Goal: Task Accomplishment & Management: Manage account settings

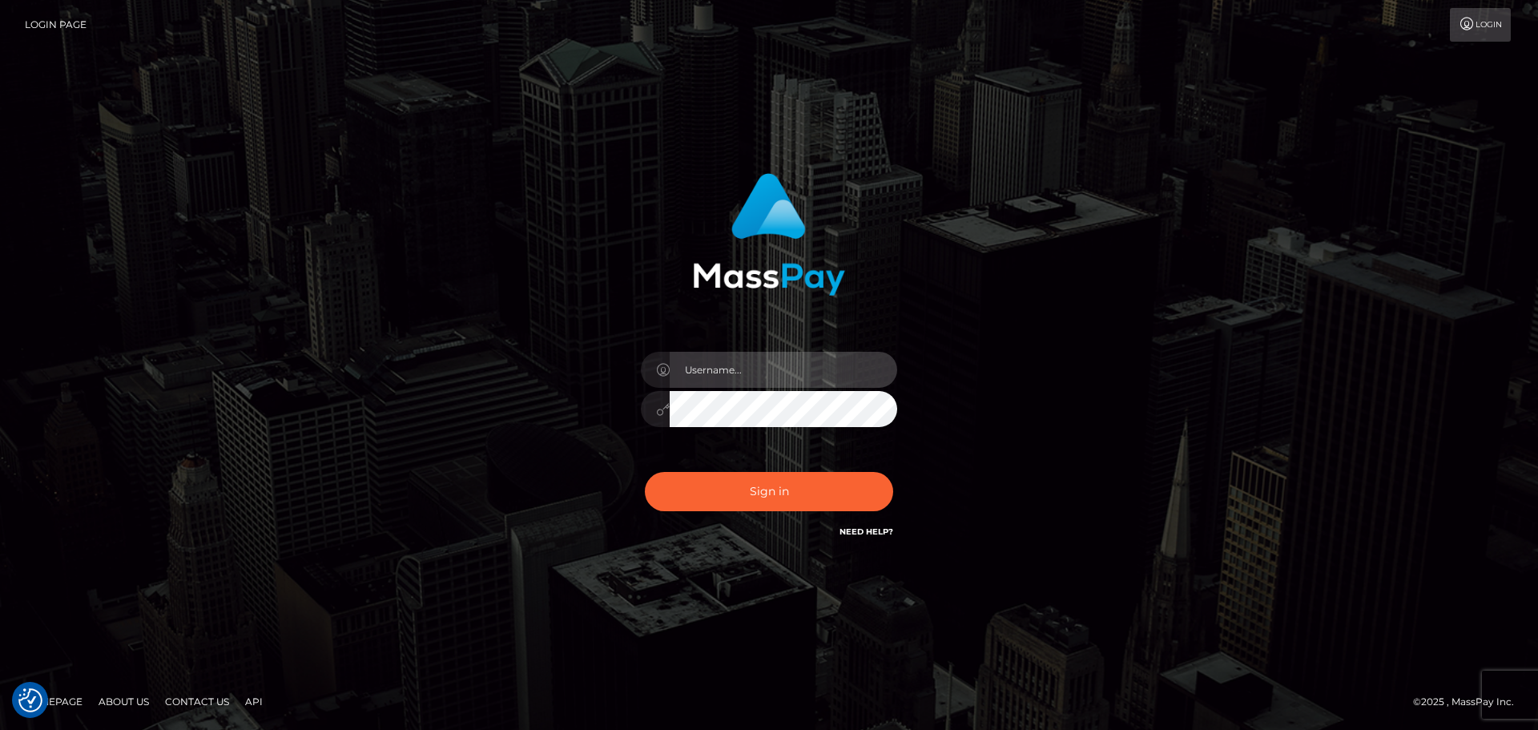
click at [745, 375] on input "text" at bounding box center [784, 370] width 228 height 36
type input "Veronica"
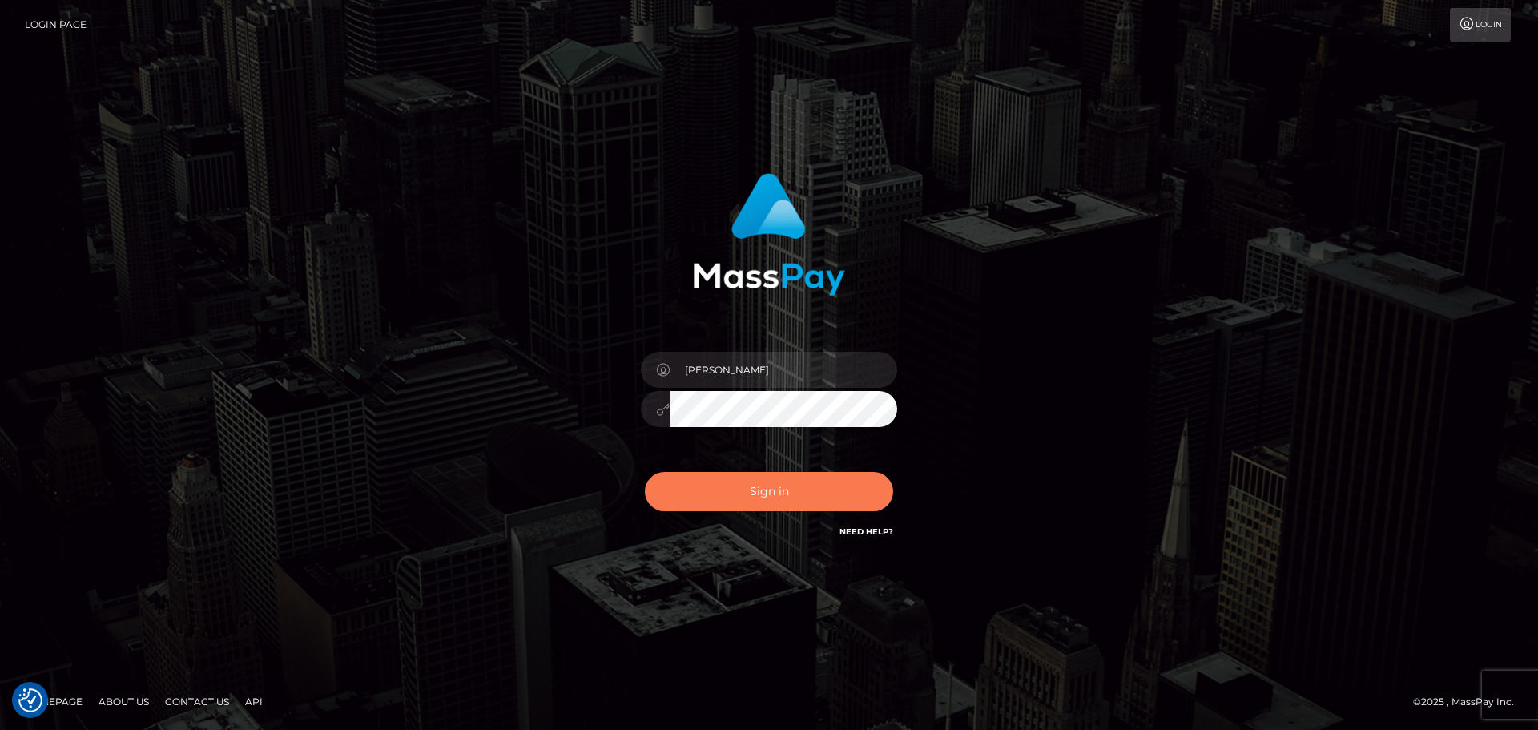
click at [794, 477] on button "Sign in" at bounding box center [769, 491] width 248 height 39
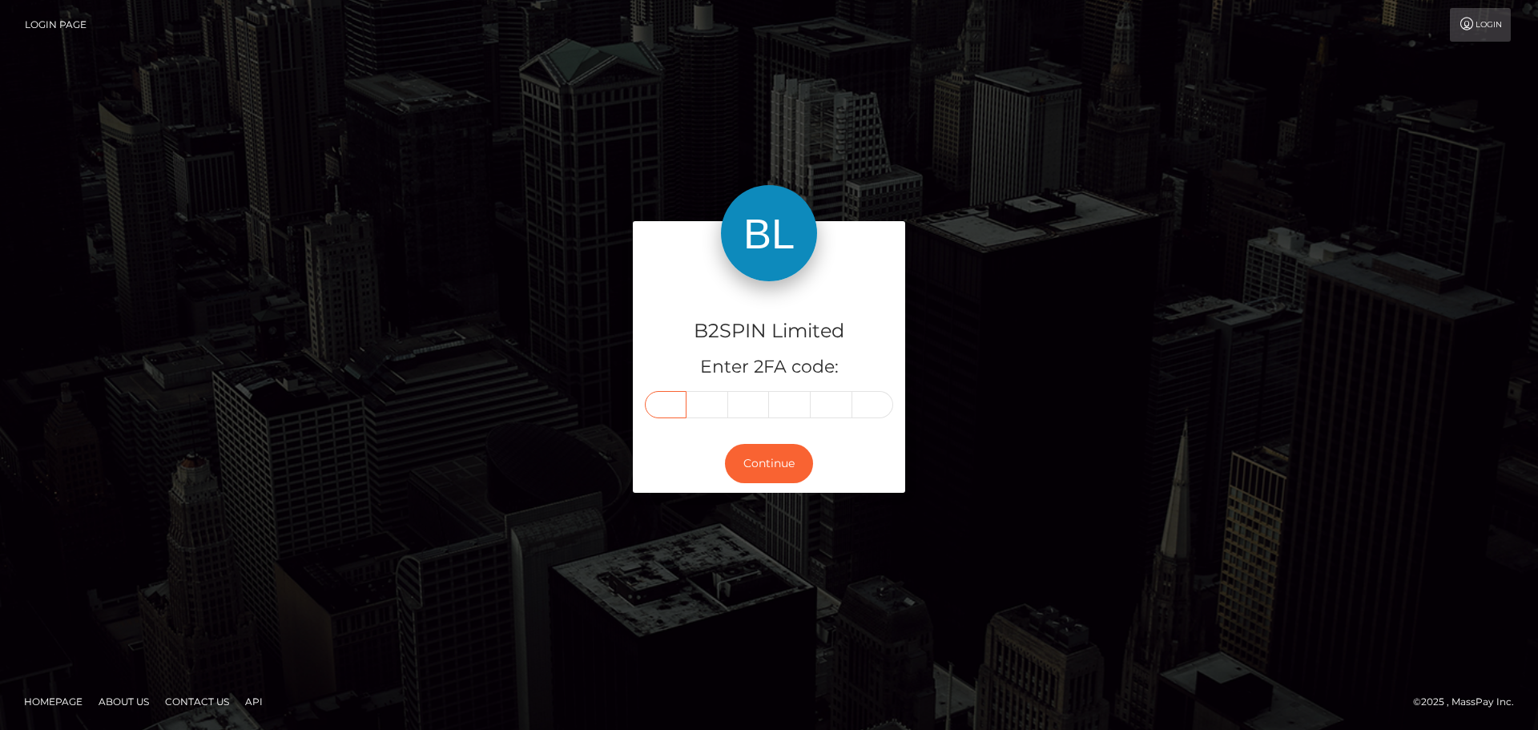
paste input "4"
type input "4"
type input "5"
type input "8"
type input "7"
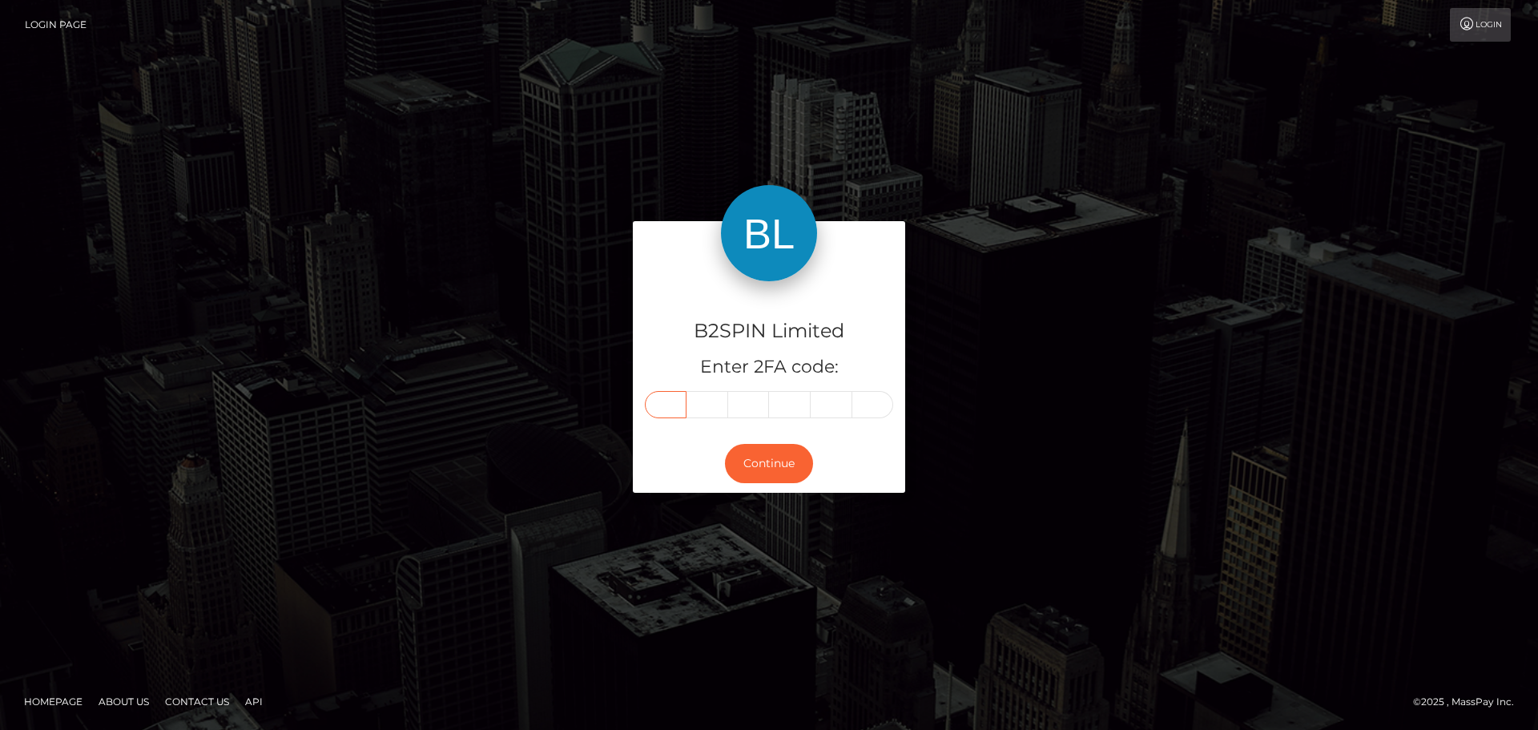
type input "8"
type input "2"
click at [767, 473] on button "Continue" at bounding box center [769, 463] width 88 height 39
click at [771, 461] on button "Continue" at bounding box center [769, 463] width 88 height 39
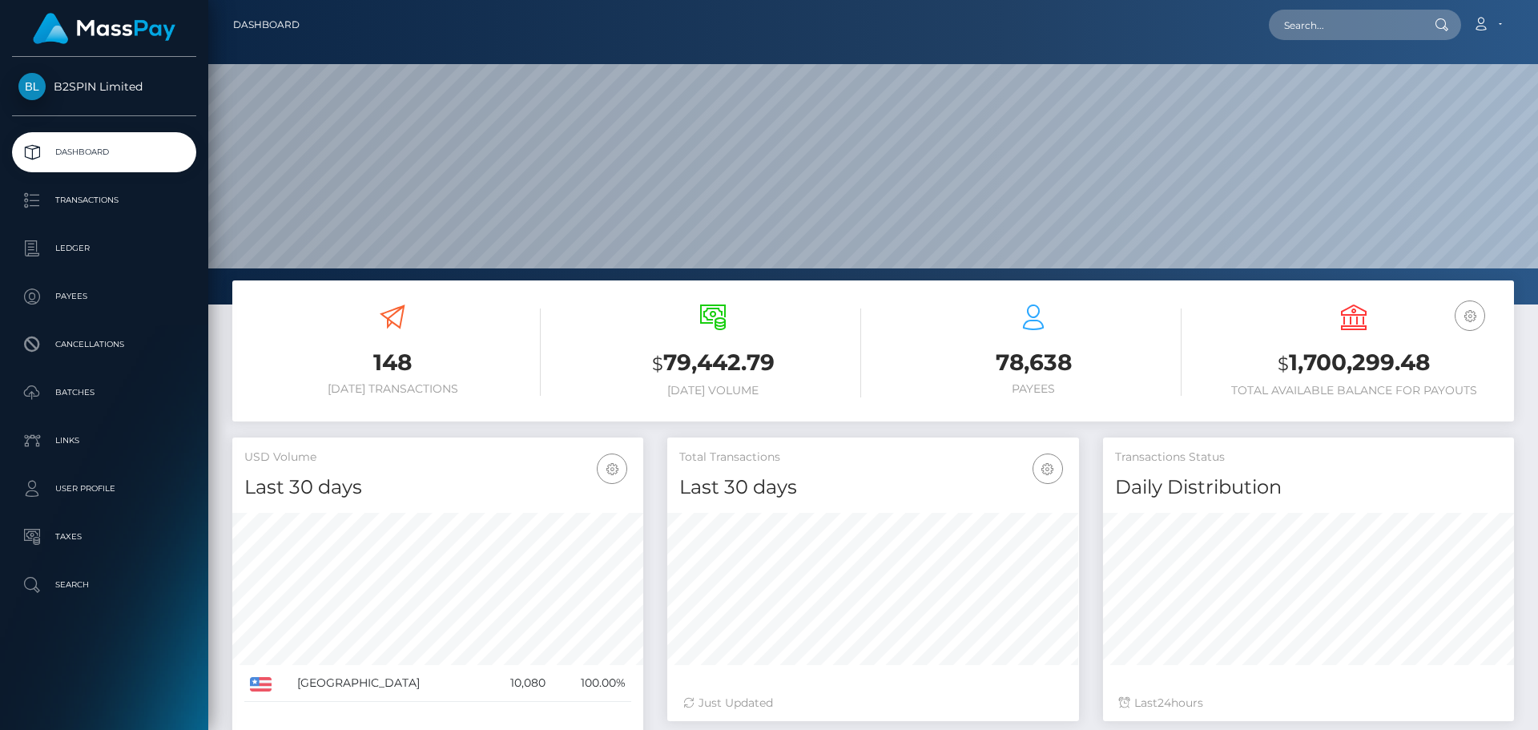
scroll to position [284, 412]
click at [89, 195] on p "Transactions" at bounding box center [103, 200] width 171 height 24
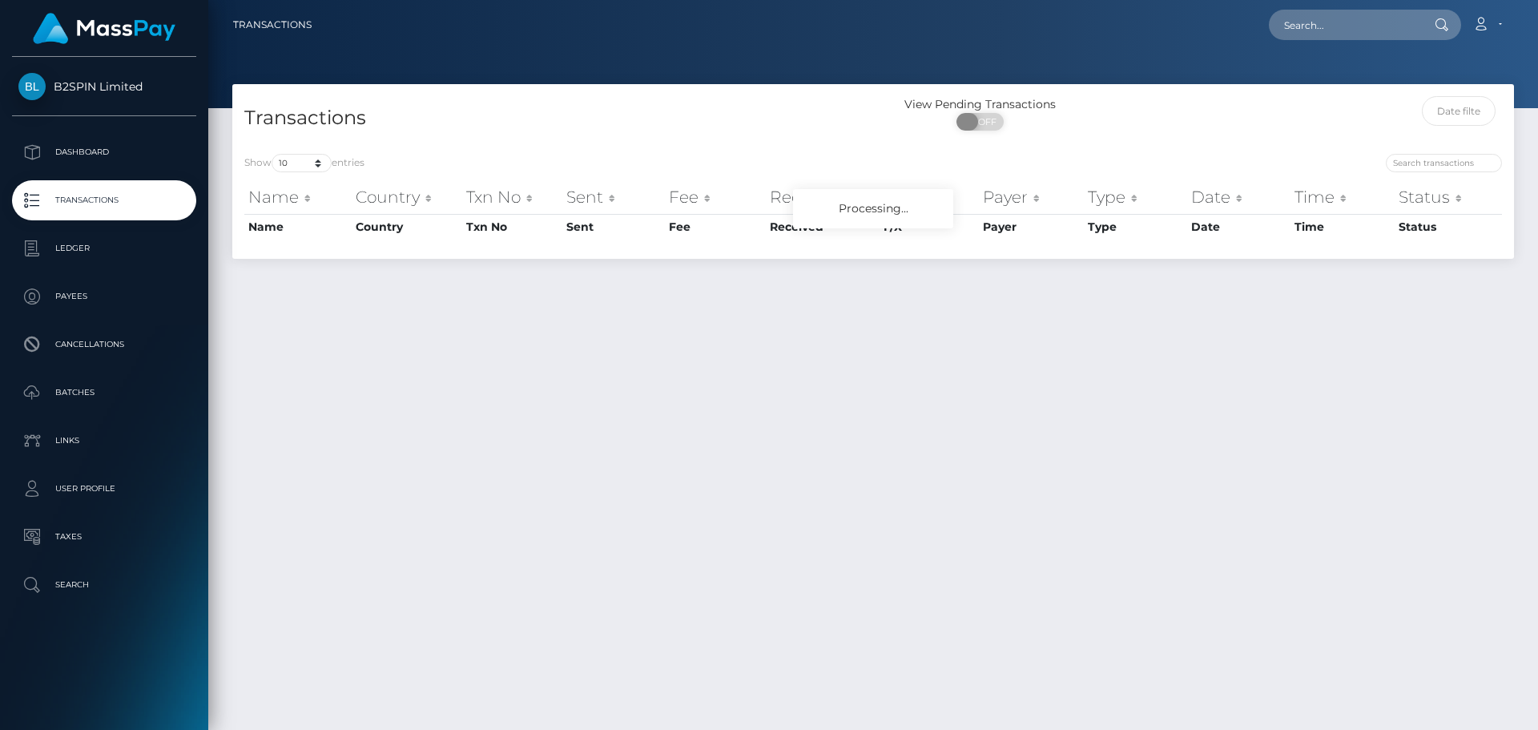
click at [975, 123] on span at bounding box center [968, 122] width 22 height 18
checkbox input "true"
click at [324, 142] on div "Transactions" at bounding box center [552, 119] width 641 height 46
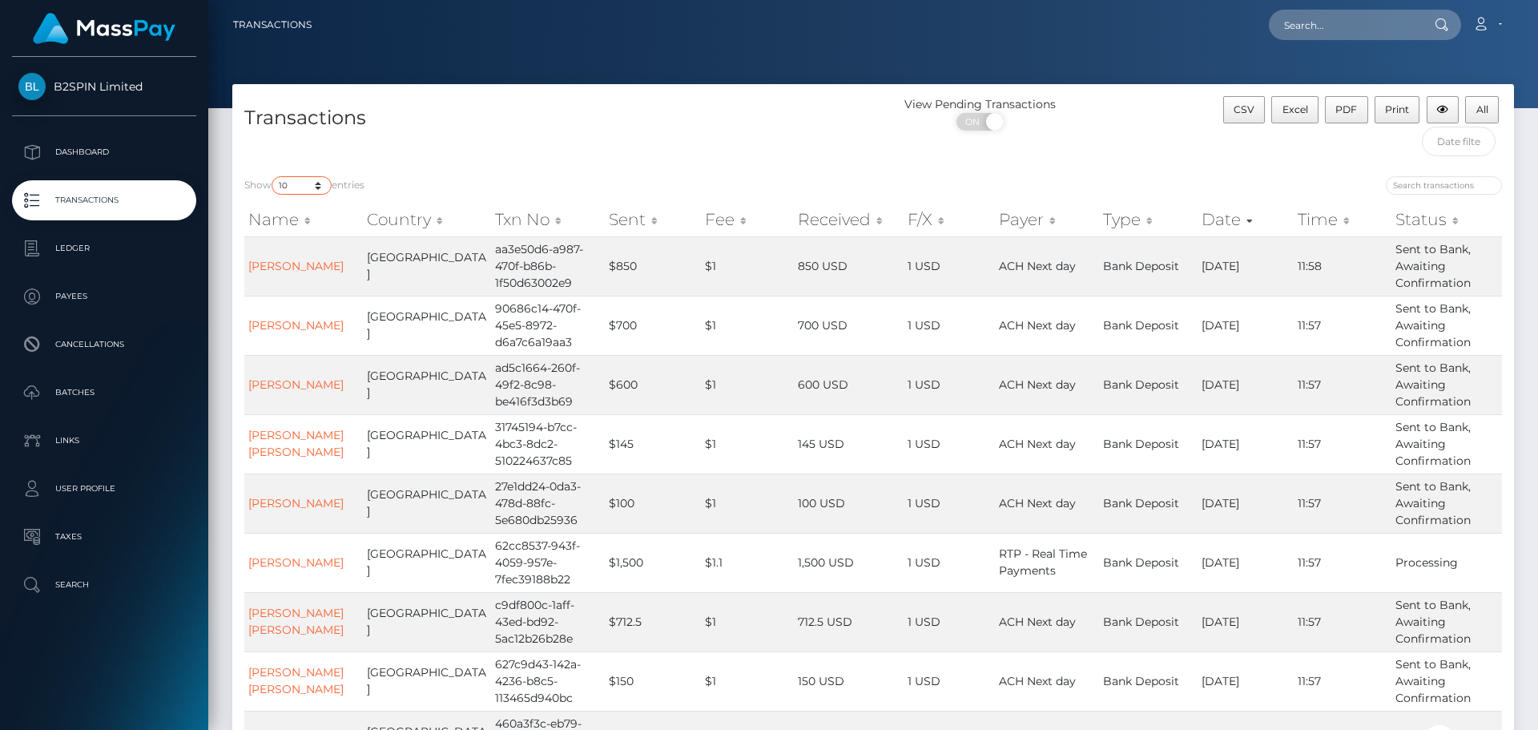
click at [311, 192] on select "10 25 50 100 250 500 1,000 3,500" at bounding box center [302, 185] width 60 height 18
select select "3500"
click at [273, 176] on select "10 25 50 100 250 500 1,000 3,500" at bounding box center [302, 185] width 60 height 18
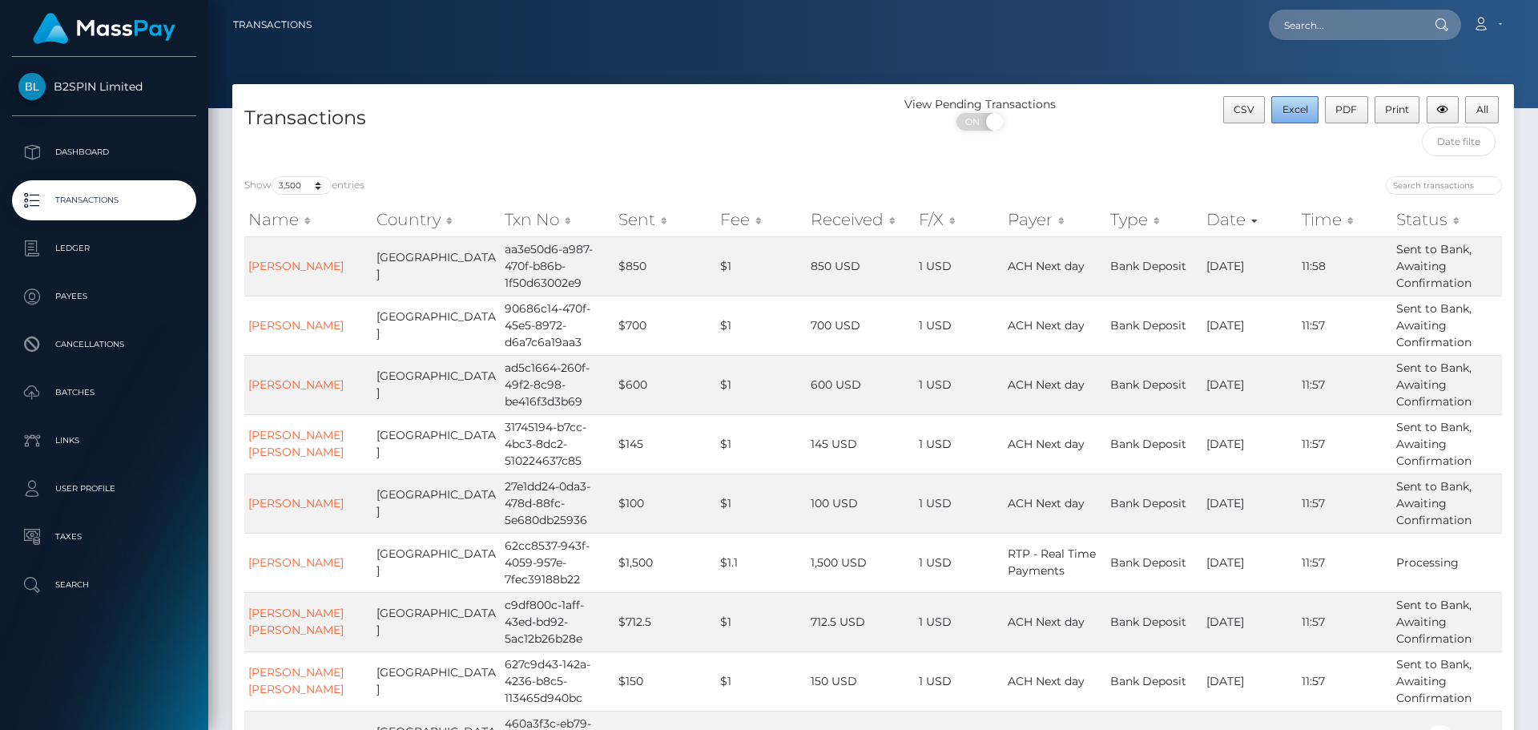
drag, startPoint x: 1301, startPoint y: 117, endPoint x: 88, endPoint y: 0, distance: 1218.5
click at [1300, 117] on button "Excel" at bounding box center [1294, 109] width 47 height 27
